Goal: Information Seeking & Learning: Learn about a topic

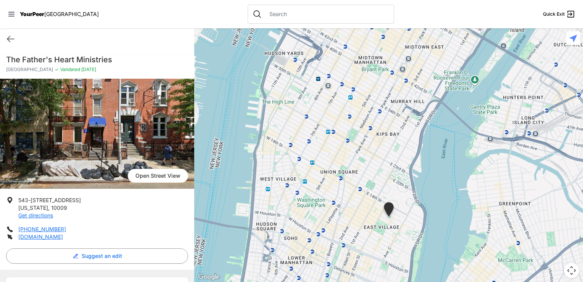
drag, startPoint x: 194, startPoint y: 181, endPoint x: 193, endPoint y: 248, distance: 66.8
click at [193, 248] on main "Quick Exit The Father's Heart Ministries [GEOGRAPHIC_DATA] ✓ Validated [DATE] […" at bounding box center [291, 155] width 583 height 254
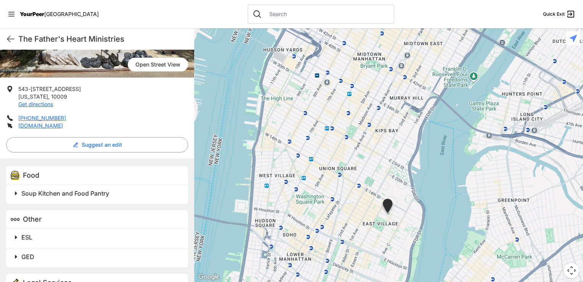
scroll to position [147, 0]
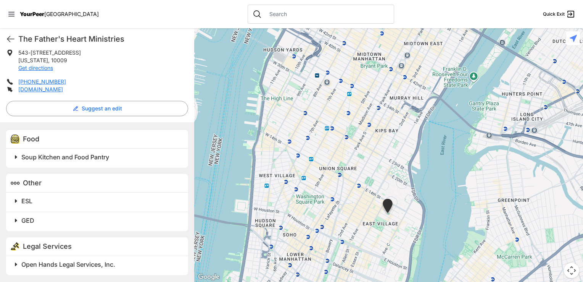
click at [26, 220] on span "GED" at bounding box center [27, 220] width 13 height 8
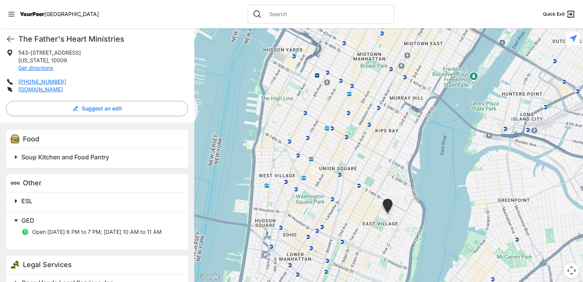
scroll to position [166, 0]
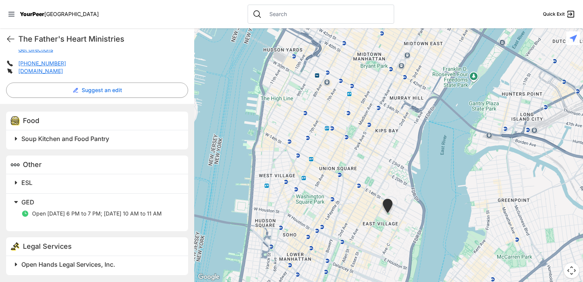
click at [40, 263] on span "Open Hands Legal Services, Inc." at bounding box center [68, 264] width 94 height 8
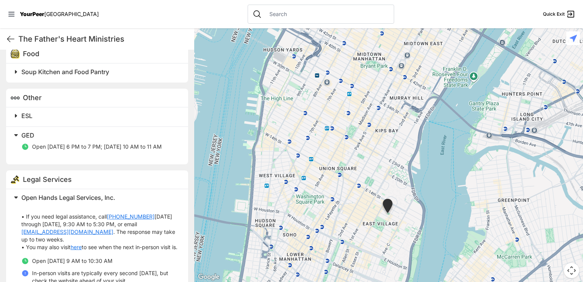
scroll to position [271, 0]
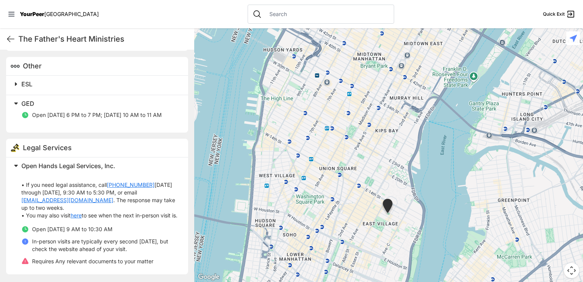
click at [79, 212] on link "here" at bounding box center [76, 216] width 11 height 8
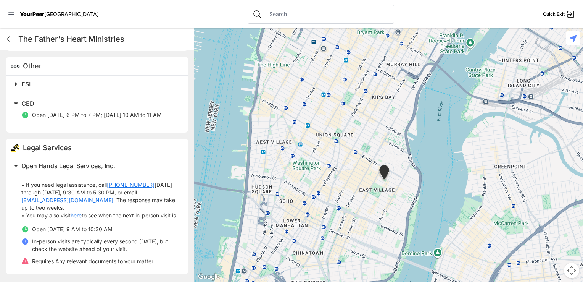
drag, startPoint x: 196, startPoint y: 187, endPoint x: 192, endPoint y: 152, distance: 35.3
click at [192, 152] on main "The Father's Heart Ministries Quick Exit The Father's Heart Ministries [GEOGRAP…" at bounding box center [291, 155] width 583 height 254
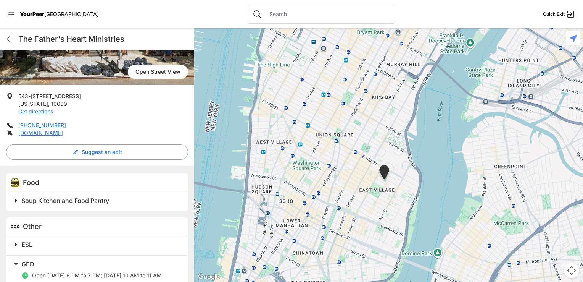
scroll to position [0, 0]
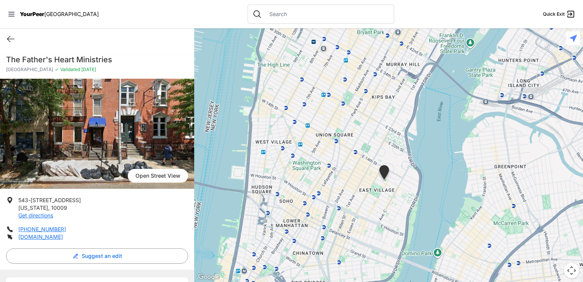
click at [142, 175] on span "Open Street View" at bounding box center [158, 176] width 60 height 14
click at [152, 176] on span "Open Street View" at bounding box center [158, 176] width 60 height 14
